Goal: Task Accomplishment & Management: Complete application form

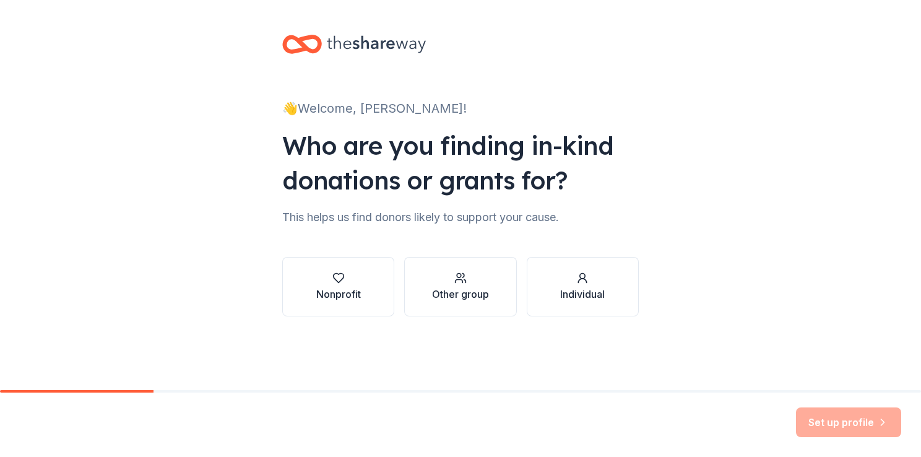
scroll to position [89, 0]
click at [605, 272] on div "Individual" at bounding box center [582, 287] width 45 height 30
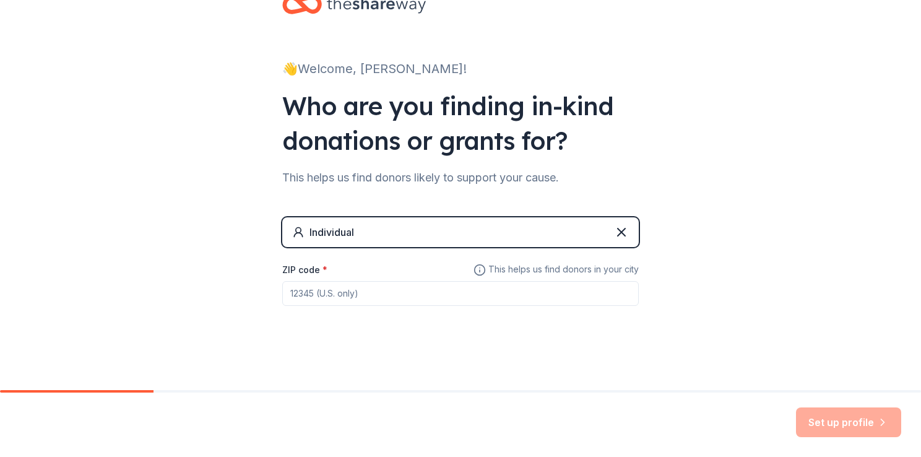
click at [370, 241] on div "Individual" at bounding box center [460, 232] width 357 height 30
click at [319, 236] on div "Individual" at bounding box center [332, 232] width 45 height 15
click at [367, 234] on div "Individual" at bounding box center [460, 232] width 357 height 30
click at [346, 235] on div "Individual" at bounding box center [460, 232] width 357 height 30
click at [282, 276] on label "ZIP code *" at bounding box center [304, 270] width 45 height 12
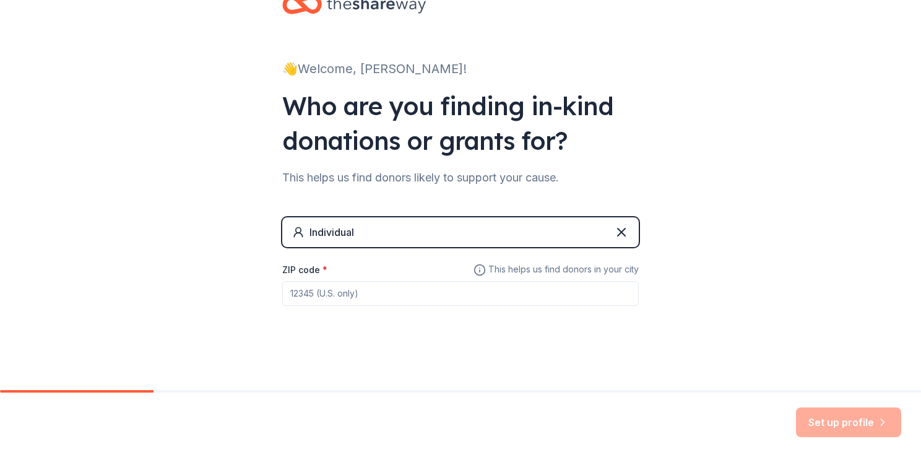
click at [282, 290] on input "ZIP code *" at bounding box center [460, 293] width 357 height 25
type input "81625"
click at [796, 407] on button "Set up profile" at bounding box center [848, 422] width 105 height 30
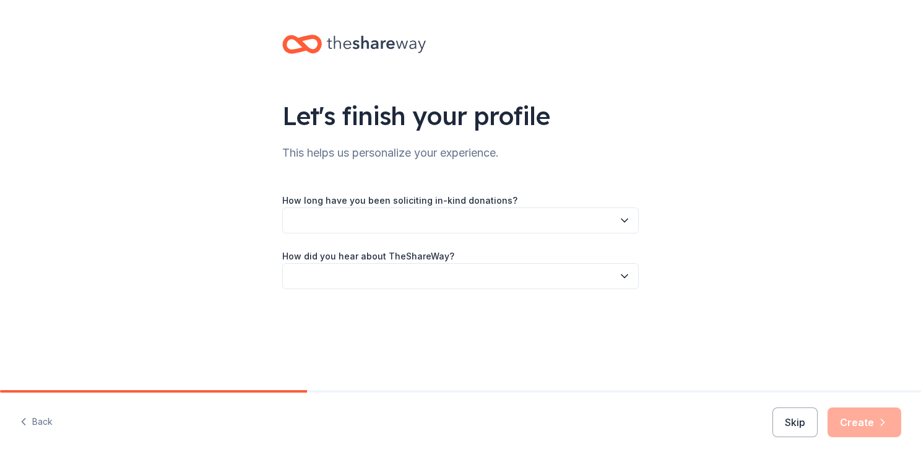
drag, startPoint x: 664, startPoint y: 264, endPoint x: 658, endPoint y: 270, distance: 8.8
click at [631, 227] on icon "button" at bounding box center [625, 220] width 12 height 12
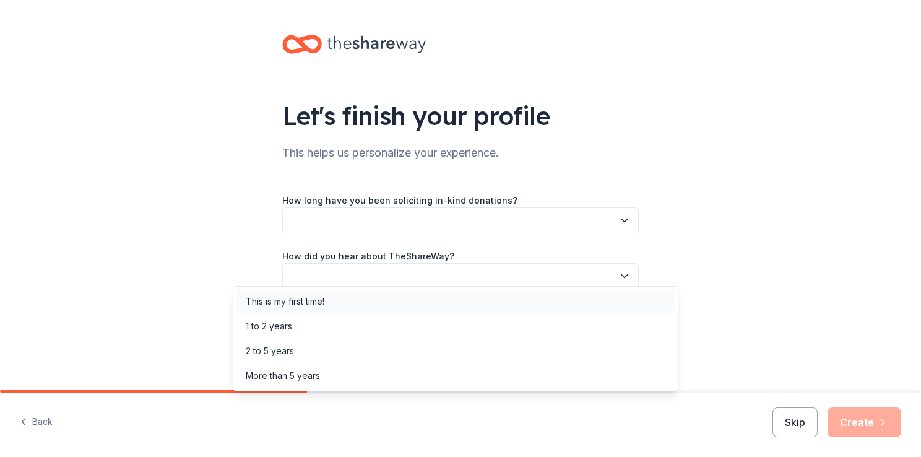
click at [305, 302] on div "This is my first time!" at bounding box center [285, 301] width 79 height 15
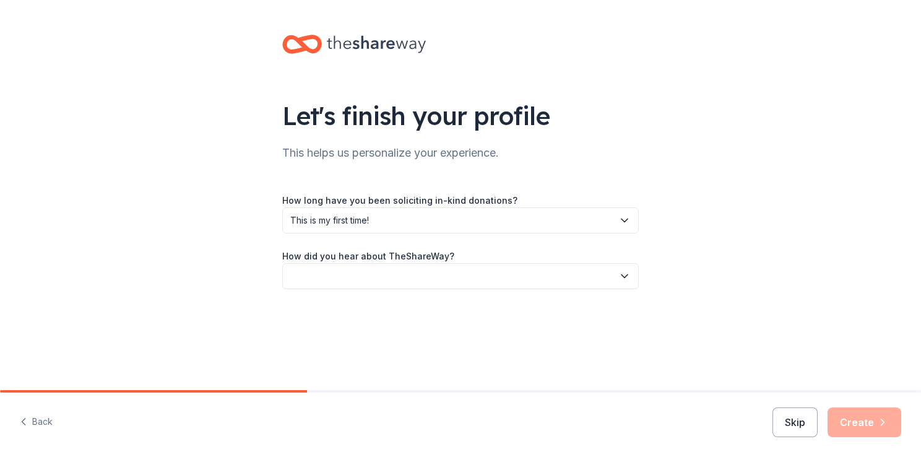
click at [639, 289] on button "button" at bounding box center [460, 276] width 357 height 26
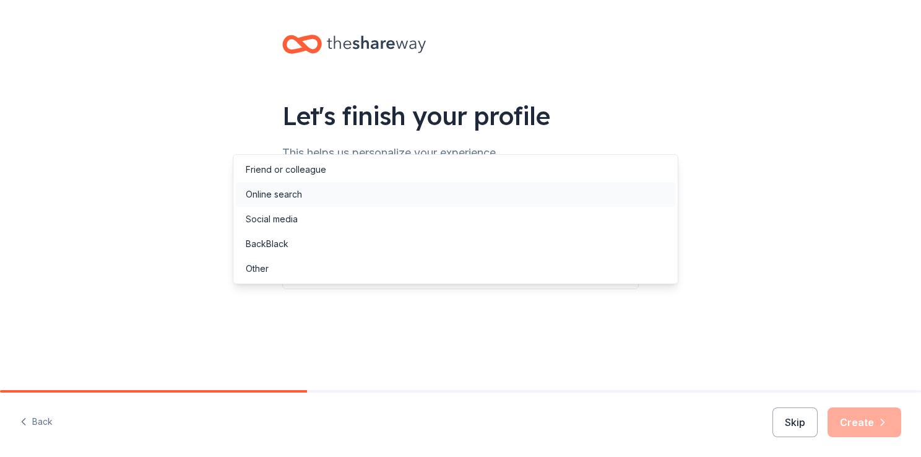
click at [297, 201] on div "Online search" at bounding box center [274, 194] width 56 height 15
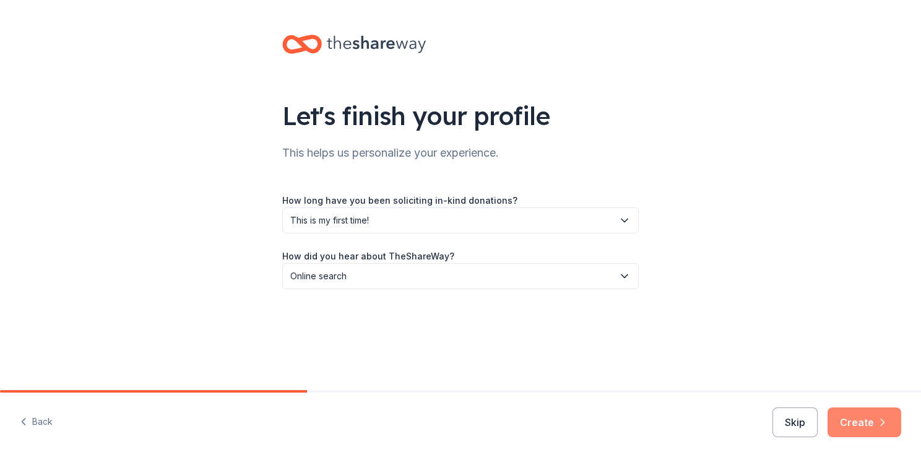
click at [835, 410] on button "Create" at bounding box center [865, 422] width 74 height 30
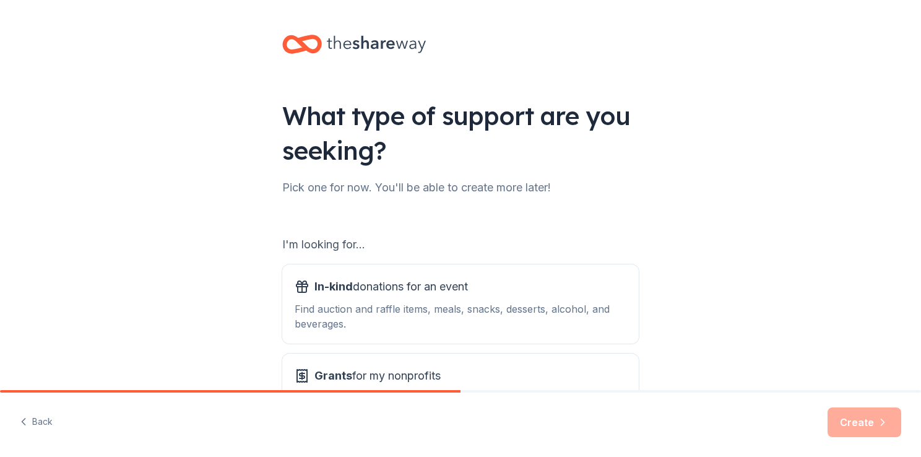
click at [337, 254] on div "I'm looking for..." at bounding box center [460, 245] width 357 height 20
click at [407, 297] on span "In-kind donations for an event" at bounding box center [392, 287] width 154 height 20
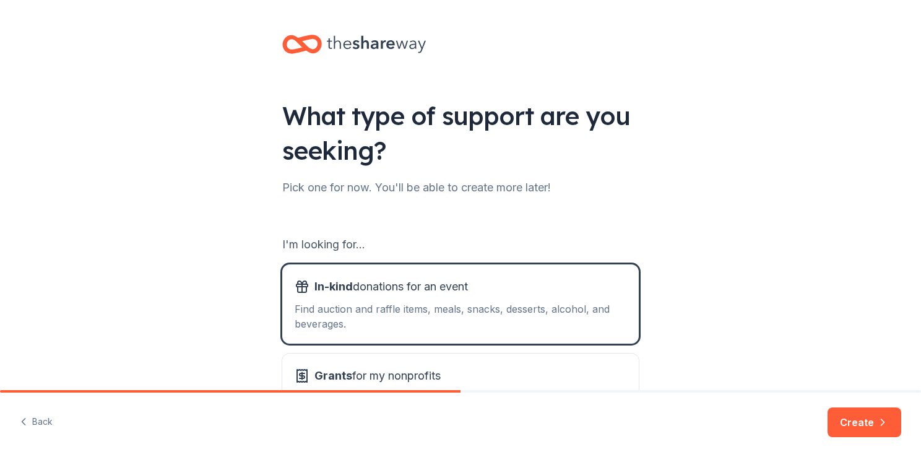
click at [549, 312] on div "I'm looking for... In-kind donations for an event Find auction and raffle items…" at bounding box center [460, 334] width 357 height 198
click at [433, 282] on div "I'm looking for... In-kind donations for an event Find auction and raffle items…" at bounding box center [460, 319] width 357 height 225
click at [414, 198] on div "Pick one for now. You'll be able to create more later!" at bounding box center [460, 188] width 357 height 20
click at [282, 254] on div "I'm looking for..." at bounding box center [460, 245] width 357 height 20
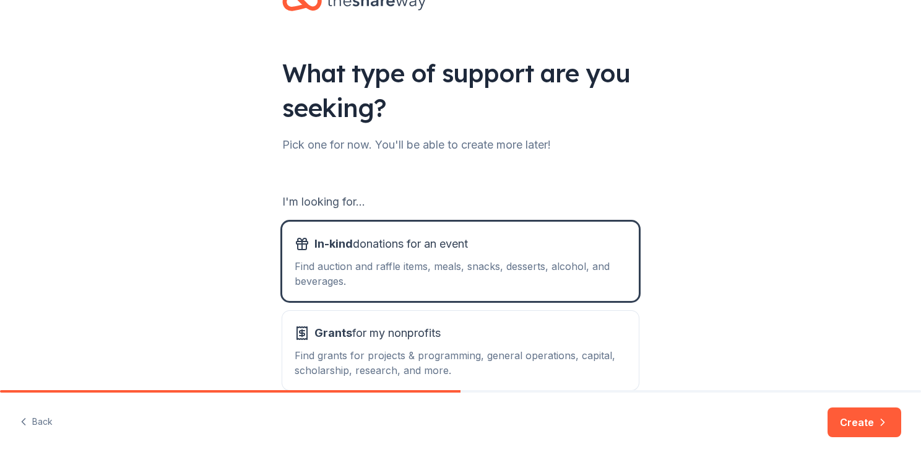
scroll to position [62, 0]
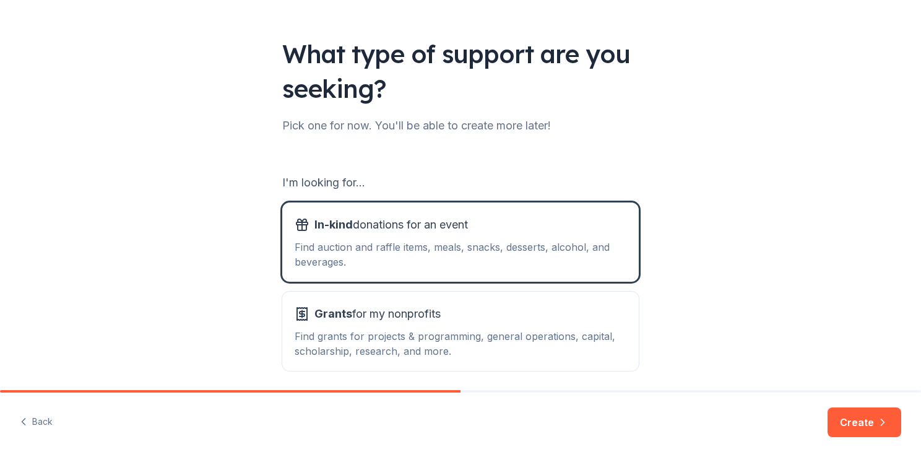
click at [433, 106] on div "What type of support are you seeking?" at bounding box center [460, 71] width 357 height 69
click at [604, 189] on div "What type of support are you seeking? Pick one for now. You'll be able to creat…" at bounding box center [461, 188] width 396 height 500
click at [77, 397] on div "Back Create" at bounding box center [460, 425] width 921 height 64
click at [104, 308] on div "What type of support are you seeking? Pick one for now. You'll be able to creat…" at bounding box center [460, 188] width 921 height 500
click at [329, 136] on div "Pick one for now. You'll be able to create more later!" at bounding box center [460, 126] width 357 height 20
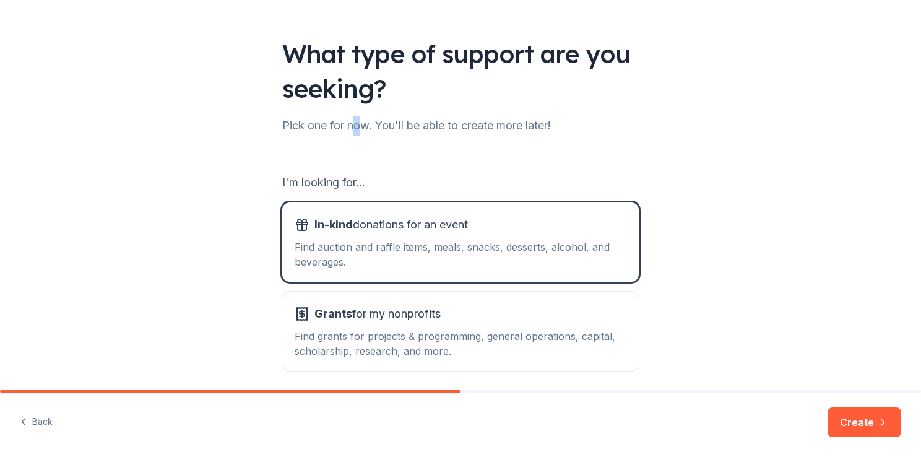
drag, startPoint x: 329, startPoint y: 171, endPoint x: 329, endPoint y: 158, distance: 13.0
click at [329, 136] on div "Pick one for now. You'll be able to create more later!" at bounding box center [460, 126] width 357 height 20
click at [450, 76] on div "What type of support are you seeking?" at bounding box center [460, 71] width 357 height 69
click at [305, 268] on button "In-kind donations for an event Find auction and raffle items, meals, snacks, de…" at bounding box center [460, 241] width 357 height 79
click at [287, 193] on div "I'm looking for..." at bounding box center [460, 183] width 357 height 20
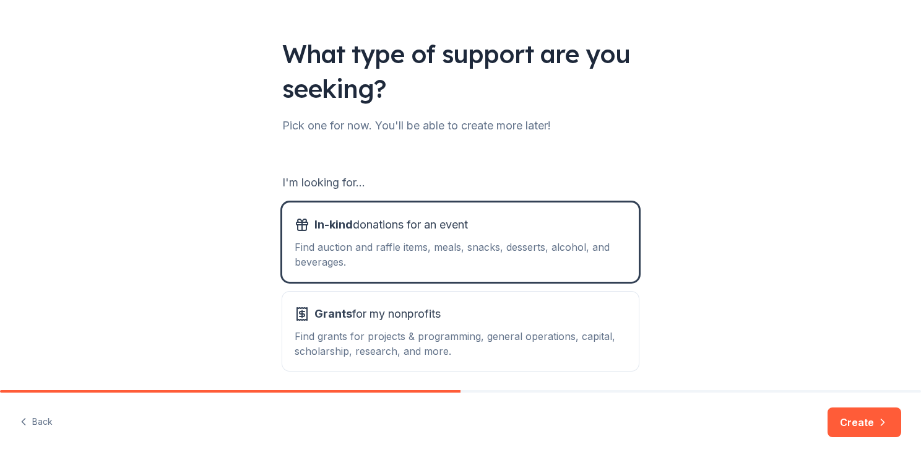
click at [30, 415] on icon "button" at bounding box center [23, 421] width 12 height 12
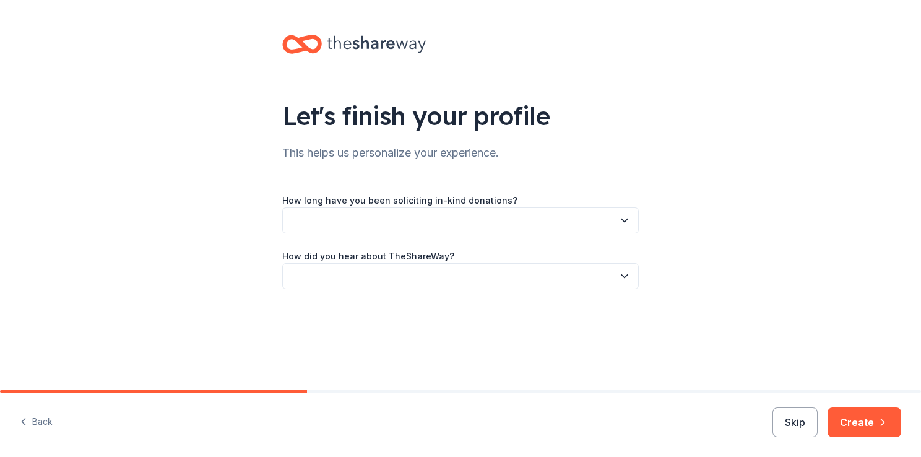
click at [639, 233] on button "button" at bounding box center [460, 220] width 357 height 26
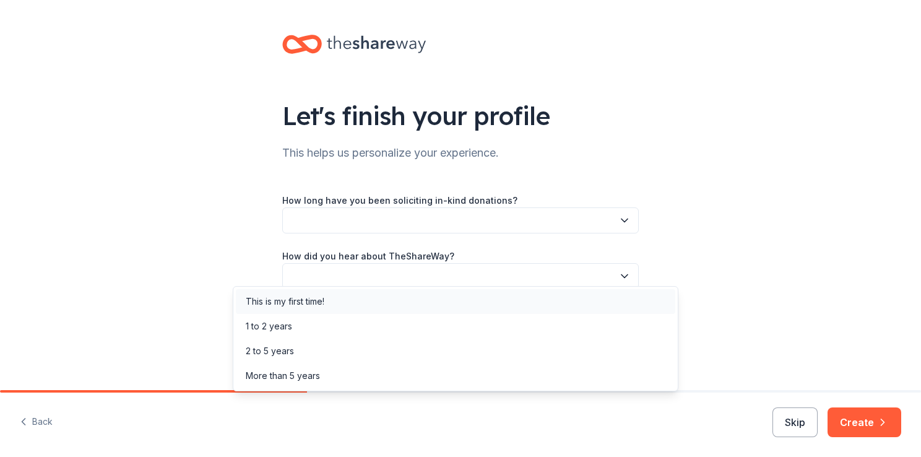
drag, startPoint x: 295, startPoint y: 297, endPoint x: 303, endPoint y: 300, distance: 8.9
click at [297, 297] on div "This is my first time!" at bounding box center [285, 301] width 79 height 15
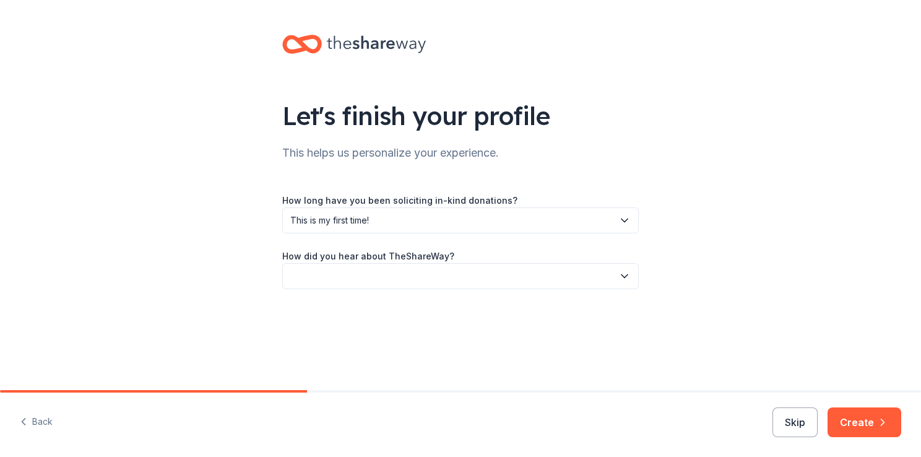
click at [390, 263] on label "How did you hear about TheShareWay?" at bounding box center [368, 256] width 172 height 12
click at [350, 263] on label "How did you hear about TheShareWay?" at bounding box center [368, 256] width 172 height 12
click at [631, 282] on icon "button" at bounding box center [625, 276] width 12 height 12
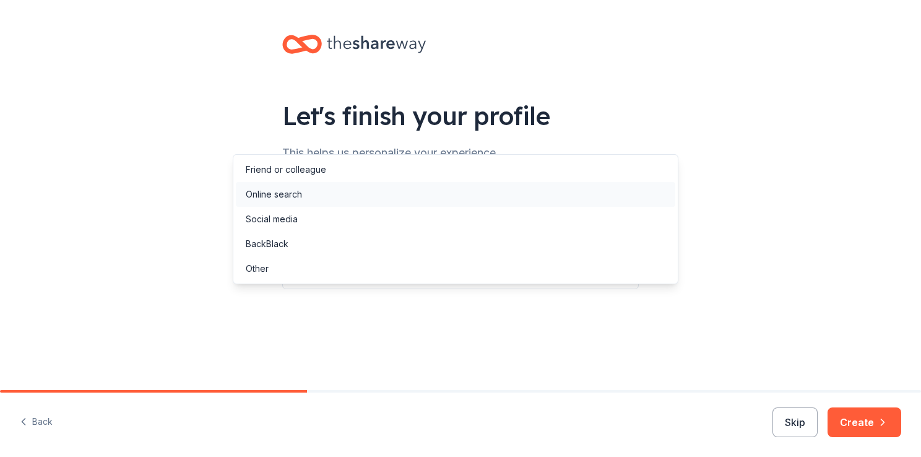
click at [295, 202] on div "Online search" at bounding box center [274, 194] width 56 height 15
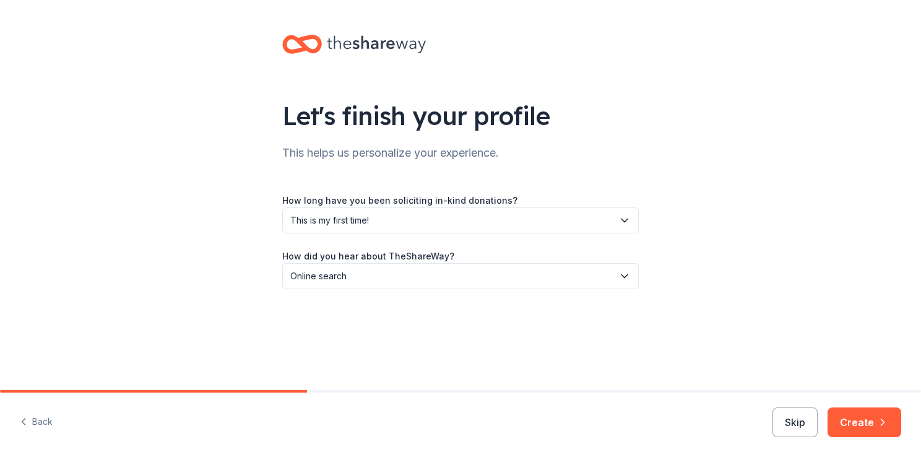
scroll to position [54, 0]
drag, startPoint x: 847, startPoint y: 423, endPoint x: 837, endPoint y: 422, distance: 9.9
click at [847, 422] on button "Create" at bounding box center [865, 422] width 74 height 30
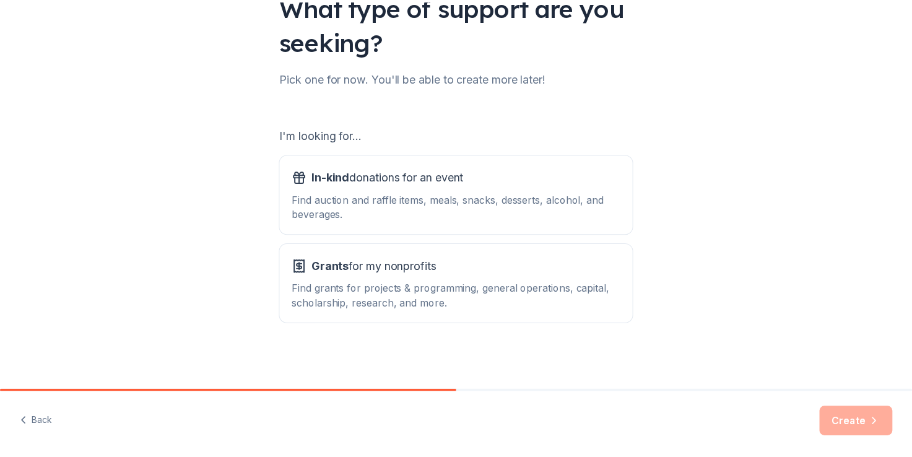
scroll to position [243, 0]
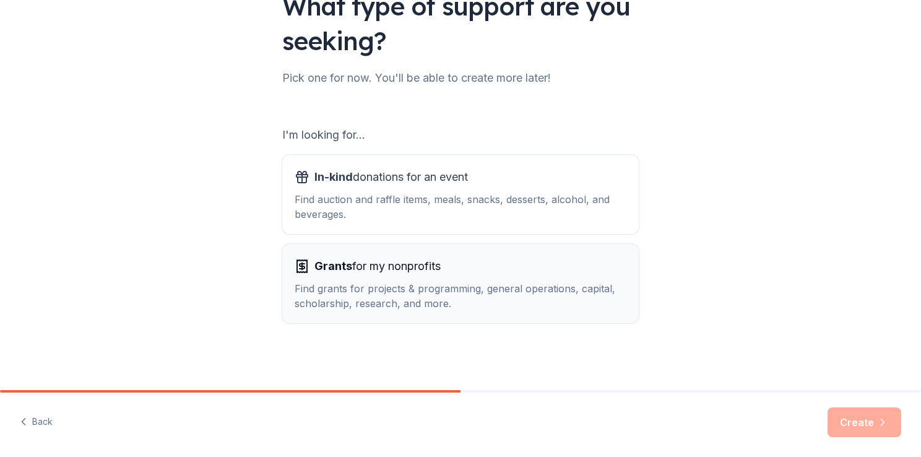
click at [424, 256] on div "Grants for my nonprofits Find grants for projects & programming, general operat…" at bounding box center [461, 283] width 332 height 54
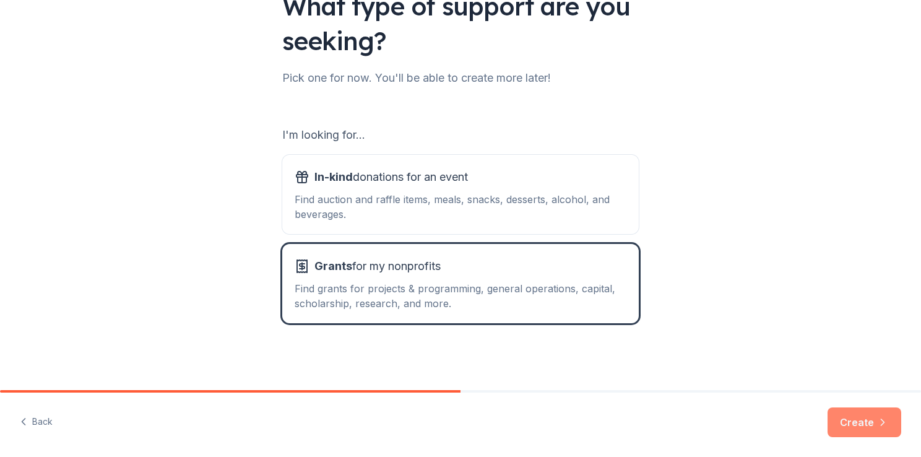
click at [846, 407] on button "Create" at bounding box center [865, 422] width 74 height 30
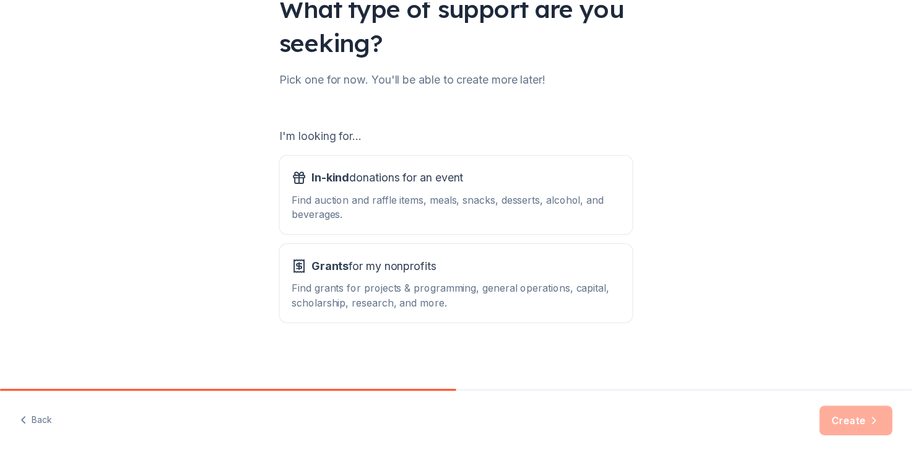
scroll to position [243, 0]
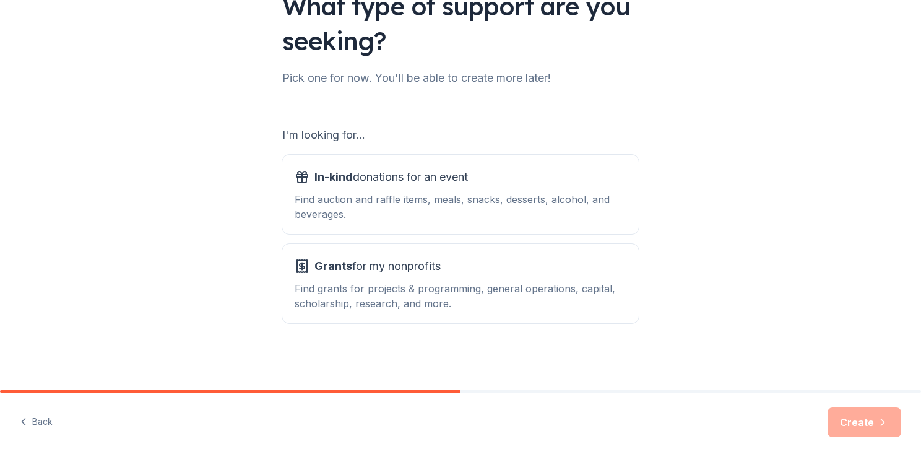
click at [858, 412] on div "Create" at bounding box center [865, 422] width 74 height 30
drag, startPoint x: 383, startPoint y: 189, endPoint x: 406, endPoint y: 227, distance: 43.6
click at [384, 190] on div "I'm looking for... In-kind donations for an event Find auction and raffle items…" at bounding box center [460, 224] width 357 height 198
click at [409, 256] on div "Grants for my nonprofits Find grants for projects & programming, general operat…" at bounding box center [461, 283] width 332 height 54
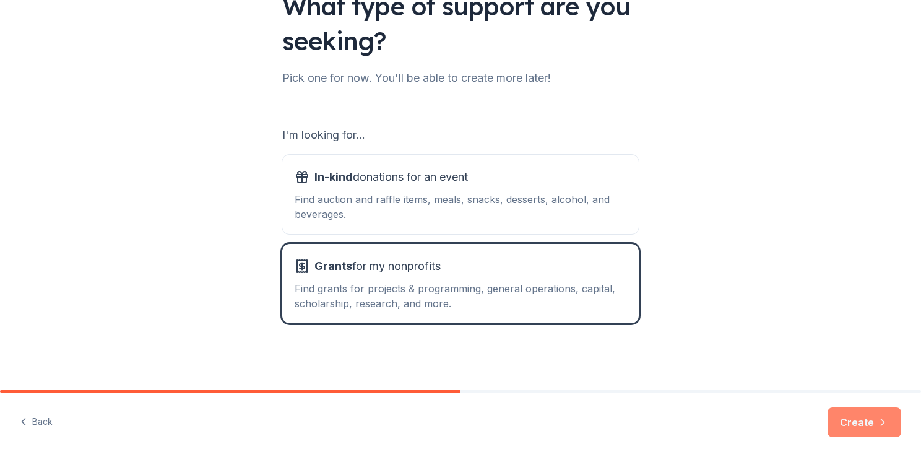
click at [828, 410] on button "Create" at bounding box center [865, 422] width 74 height 30
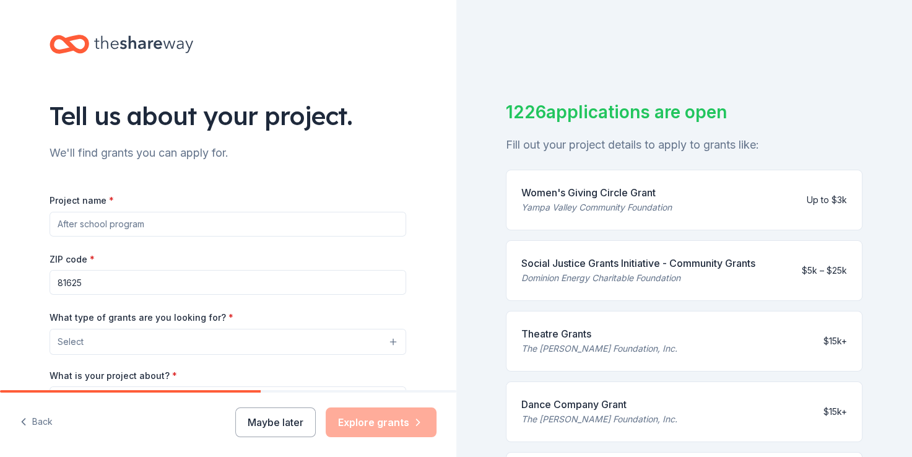
click at [157, 237] on input "Project name *" at bounding box center [228, 224] width 357 height 25
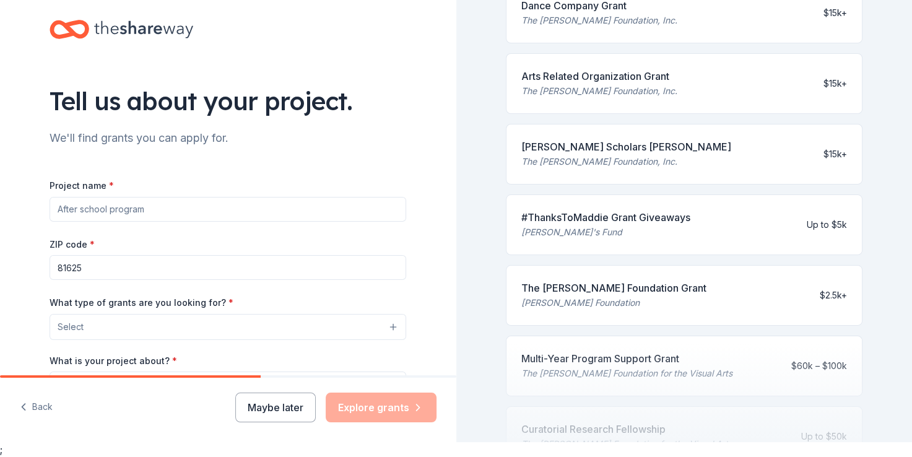
scroll to position [287, 0]
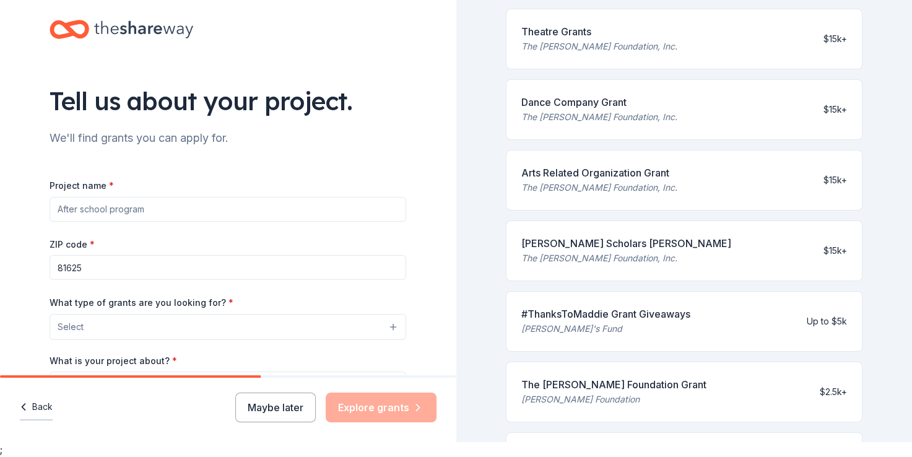
click at [48, 394] on button "Back" at bounding box center [36, 407] width 33 height 26
